Goal: Information Seeking & Learning: Check status

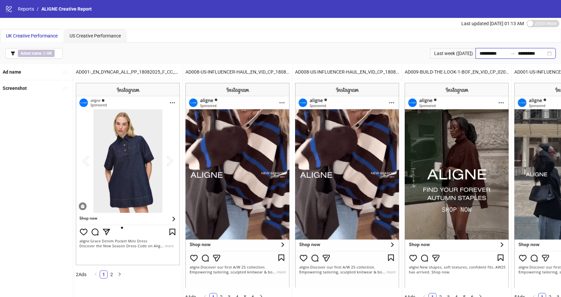
click at [484, 53] on input "**********" at bounding box center [494, 53] width 28 height 7
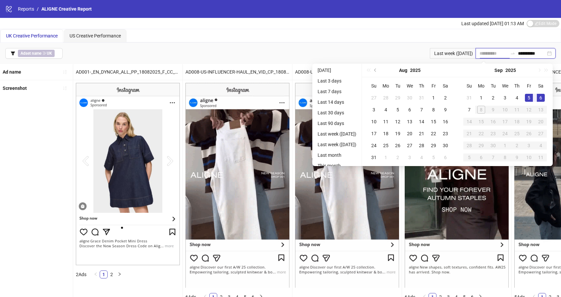
type input "**********"
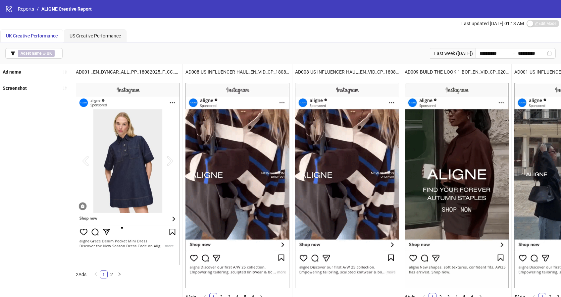
click at [416, 39] on div "UK Creative Performance US Creative Performance" at bounding box center [280, 35] width 560 height 13
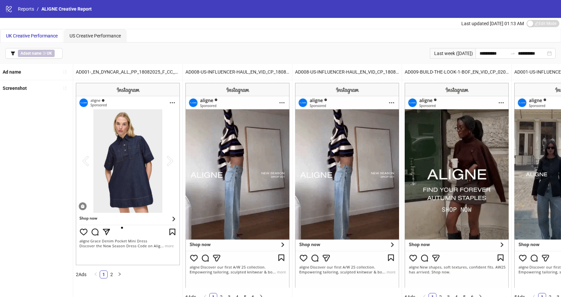
click at [41, 35] on span "UK Creative Performance" at bounding box center [32, 35] width 52 height 5
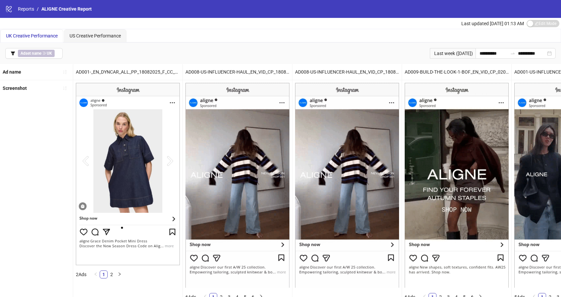
click at [35, 35] on span "UK Creative Performance" at bounding box center [32, 35] width 52 height 5
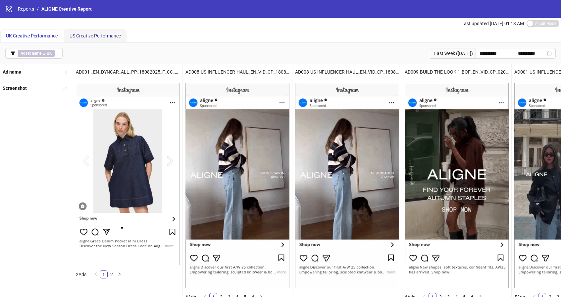
click at [84, 34] on span "US Creative Performance" at bounding box center [95, 35] width 51 height 5
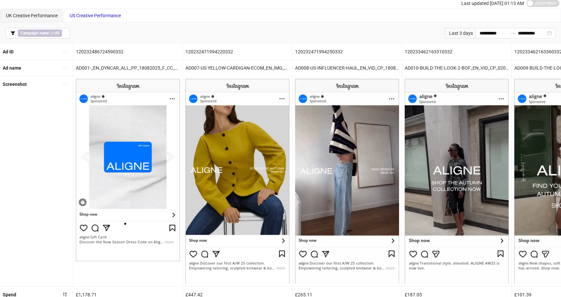
scroll to position [36, 0]
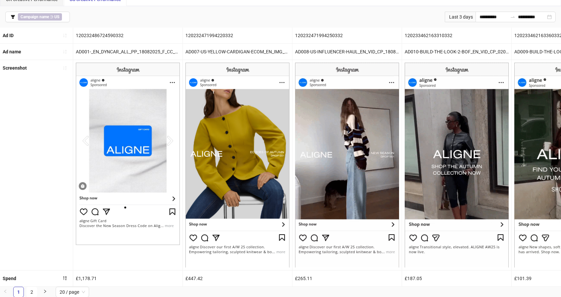
click at [47, 53] on div "Ad name" at bounding box center [36, 52] width 73 height 16
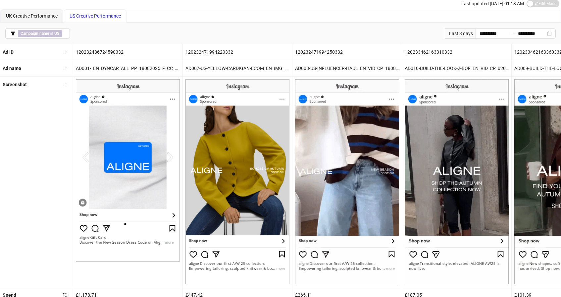
scroll to position [0, 0]
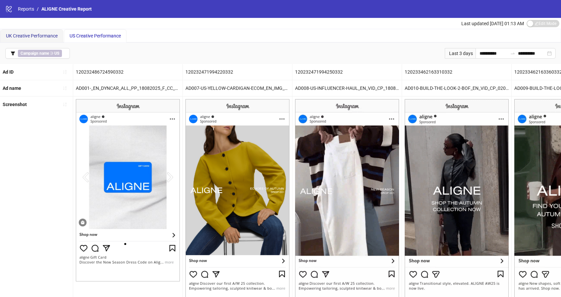
click at [36, 38] on div "UK Creative Performance" at bounding box center [32, 35] width 52 height 7
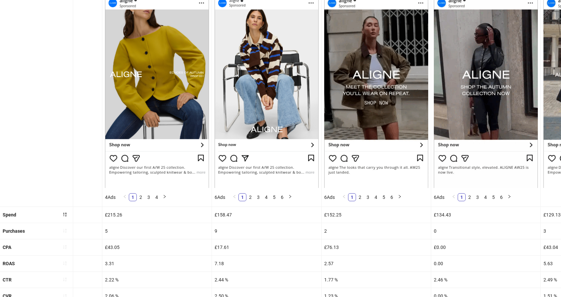
scroll to position [93, 0]
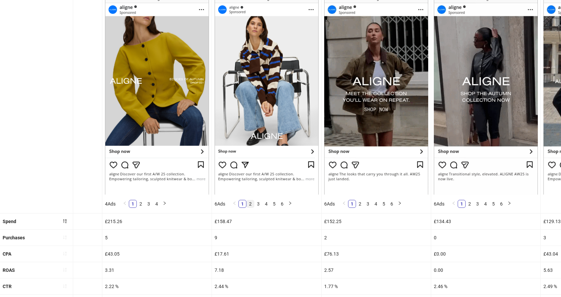
click at [251, 203] on link "2" at bounding box center [250, 203] width 7 height 7
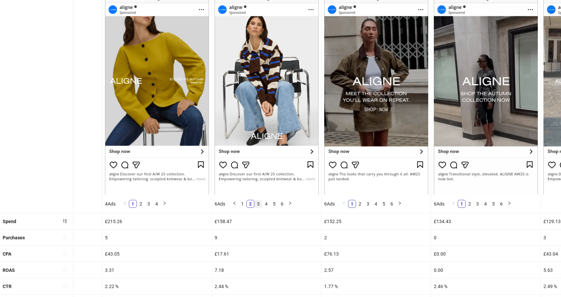
click at [257, 203] on link "3" at bounding box center [258, 203] width 7 height 7
click at [244, 202] on link "1" at bounding box center [242, 203] width 7 height 7
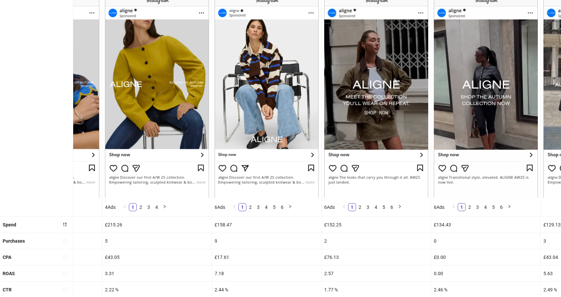
scroll to position [89, 0]
